Goal: Navigation & Orientation: Find specific page/section

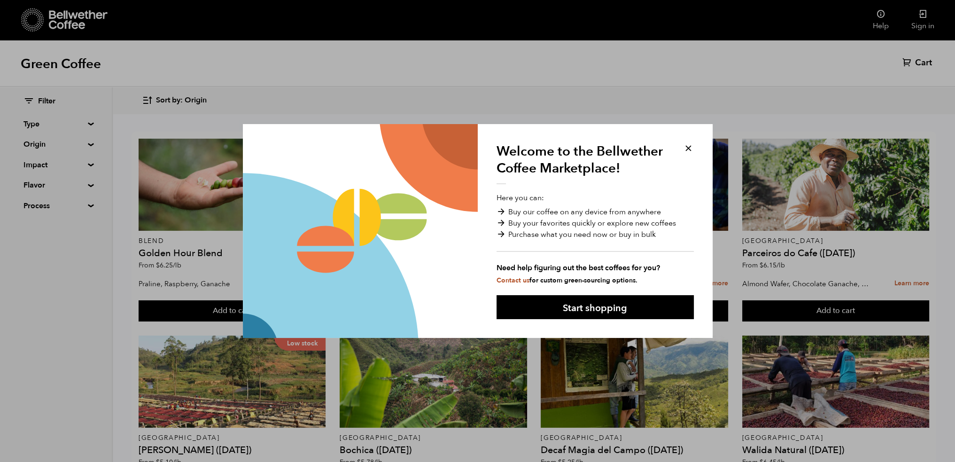
click at [689, 145] on button at bounding box center [688, 148] width 11 height 11
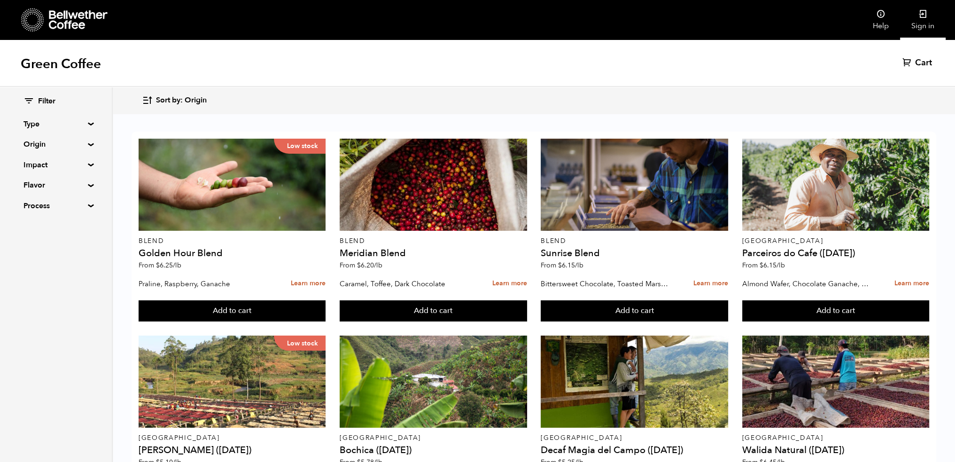
click at [926, 18] on icon at bounding box center [922, 13] width 9 height 9
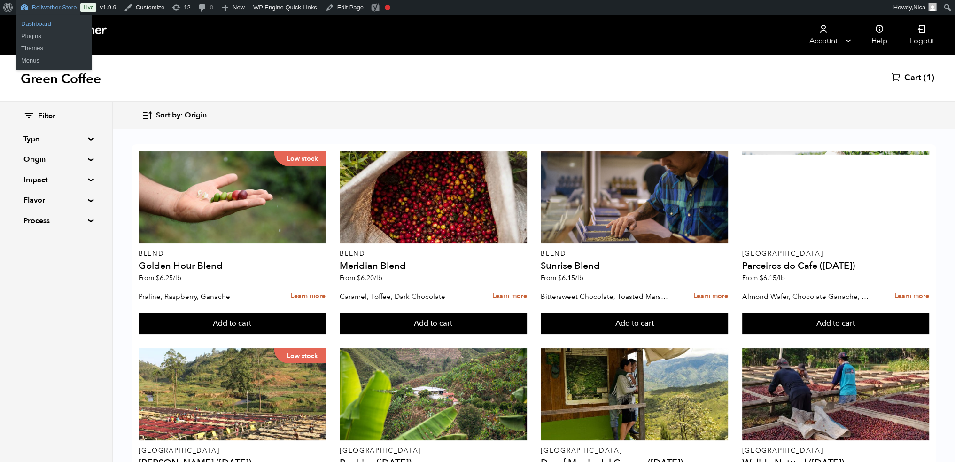
click at [45, 23] on link "Dashboard" at bounding box center [53, 24] width 75 height 12
